Goal: Transaction & Acquisition: Purchase product/service

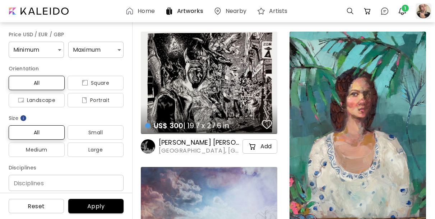
click at [418, 5] on div at bounding box center [423, 11] width 16 height 16
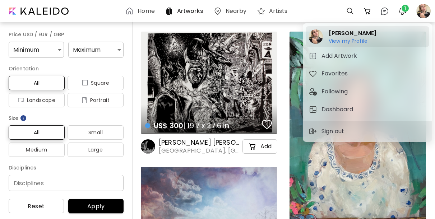
click at [358, 38] on h6 "View my Profile" at bounding box center [352, 41] width 48 height 6
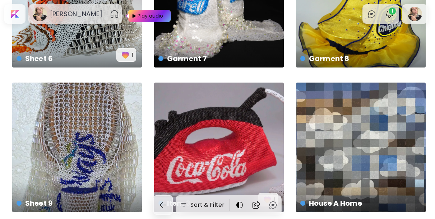
scroll to position [1858, 0]
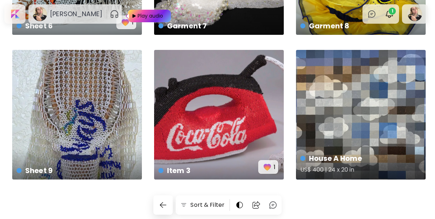
click at [389, 100] on div "House A Home US$ 400 | 24 x 20 in" at bounding box center [361, 115] width 130 height 130
